Goal: Information Seeking & Learning: Learn about a topic

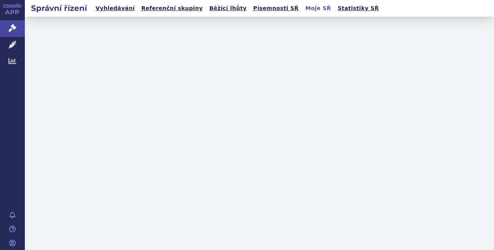
click at [49, 46] on span "Léčivé přípravky" at bounding box center [56, 45] width 62 height 16
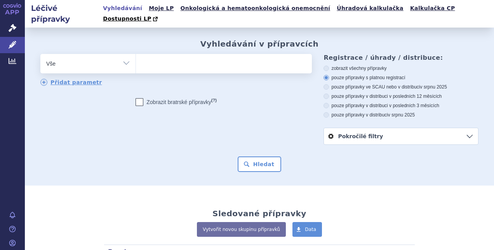
click at [179, 54] on ul at bounding box center [223, 62] width 174 height 16
click at [136, 54] on select at bounding box center [136, 63] width 0 height 19
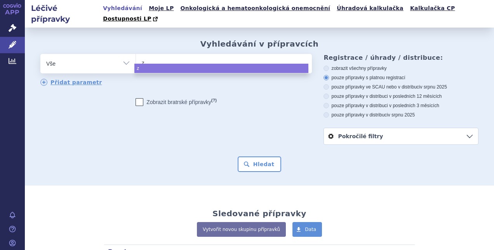
type input "ze"
type input "zepo"
type input "zeposi"
type input "[MEDICAL_DATA]"
select select "[MEDICAL_DATA]"
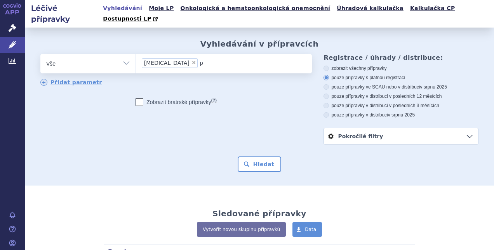
type input "po"
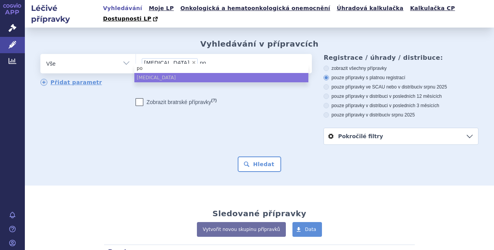
type input "pon"
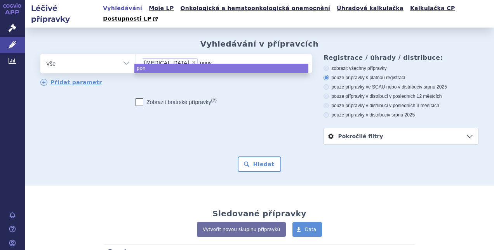
type input "ponvo"
type input "ponvor"
type input "[MEDICAL_DATA]"
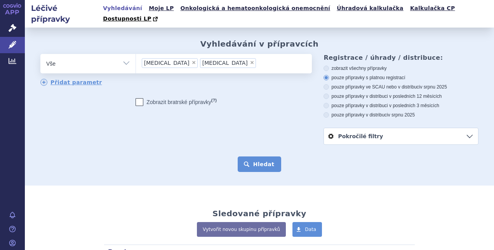
click at [249, 157] on button "Hledat" at bounding box center [260, 165] width 44 height 16
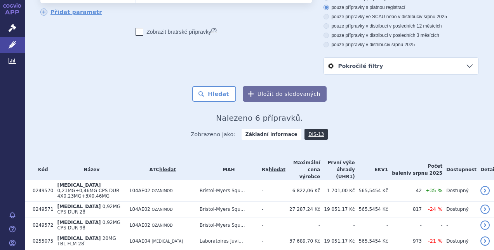
scroll to position [74, 0]
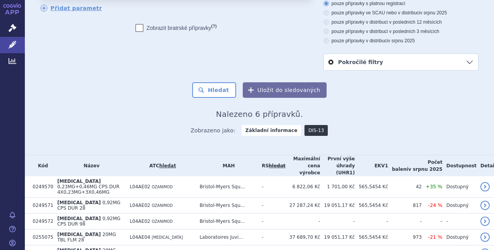
click at [305, 125] on link "DIS-13" at bounding box center [316, 130] width 23 height 11
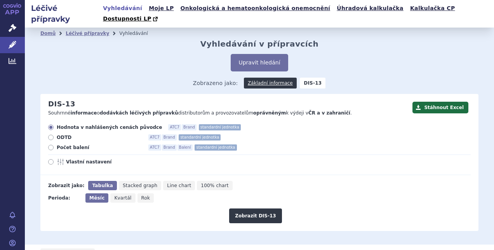
click at [51, 145] on icon at bounding box center [50, 147] width 5 height 5
click at [51, 146] on input "Počet balení ATC7 Brand Balení standardní jednotka" at bounding box center [51, 148] width 5 height 5
radio input "true"
click at [254, 209] on button "Zobrazit DIS-13" at bounding box center [255, 216] width 52 height 15
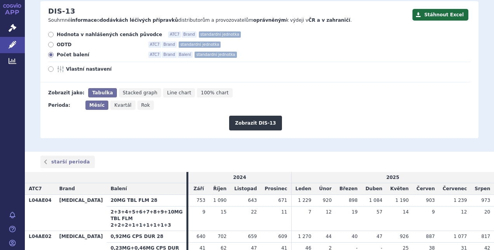
click at [388, 183] on td "Květen" at bounding box center [399, 189] width 26 height 12
